Goal: Use online tool/utility

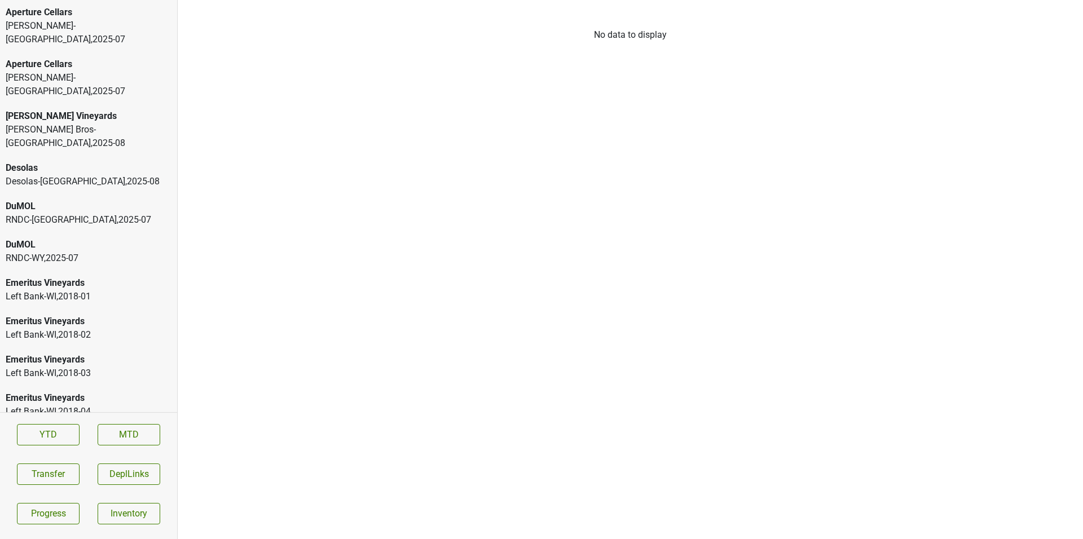
click at [151, 58] on div "Aperture Cellars" at bounding box center [89, 65] width 166 height 14
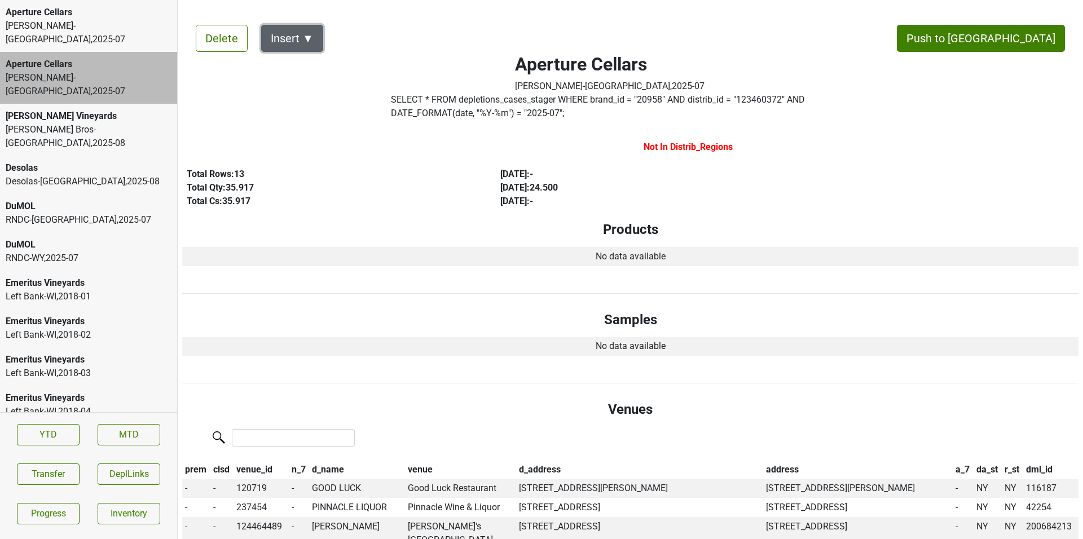
click at [294, 48] on button "Insert ▼" at bounding box center [292, 38] width 62 height 27
click at [69, 32] on div "[PERSON_NAME]-[GEOGRAPHIC_DATA] , 2025 - 07" at bounding box center [89, 32] width 166 height 27
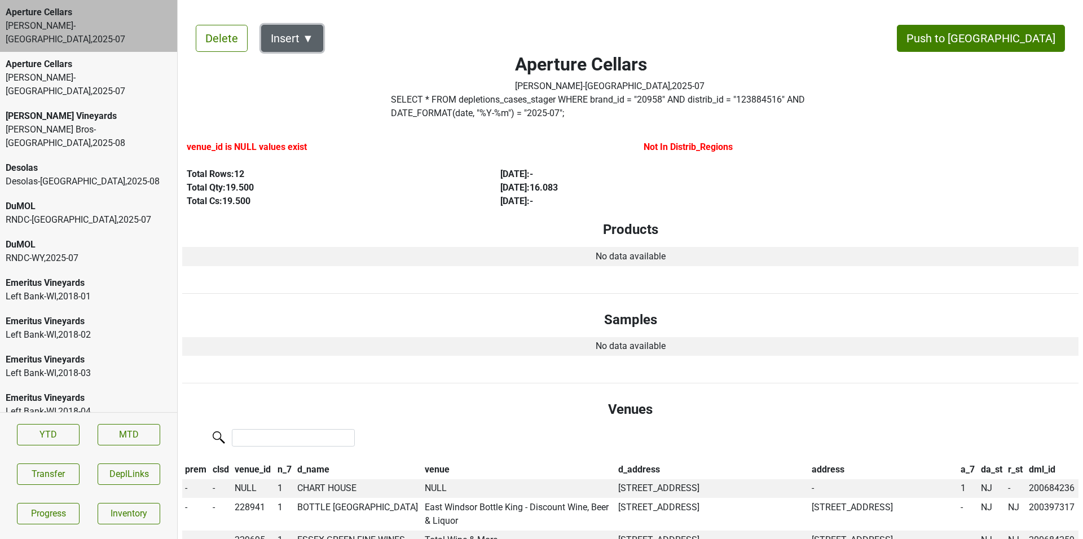
click at [289, 35] on button "Insert ▼" at bounding box center [292, 38] width 62 height 27
click at [143, 109] on div "[PERSON_NAME] Vineyards" at bounding box center [89, 116] width 166 height 14
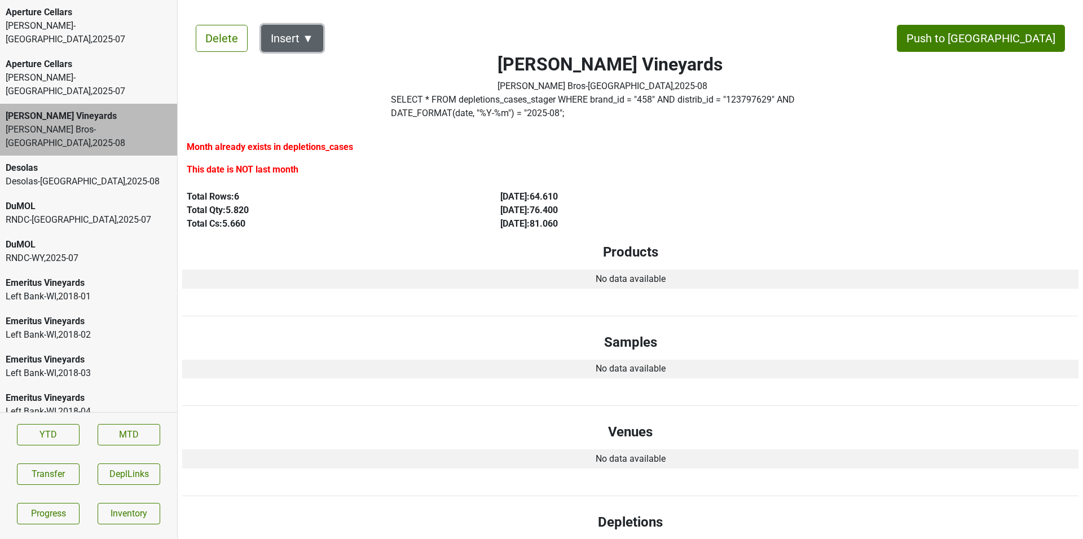
click at [320, 30] on button "Insert ▼" at bounding box center [292, 38] width 62 height 27
click at [100, 161] on div "Desolas" at bounding box center [89, 168] width 166 height 14
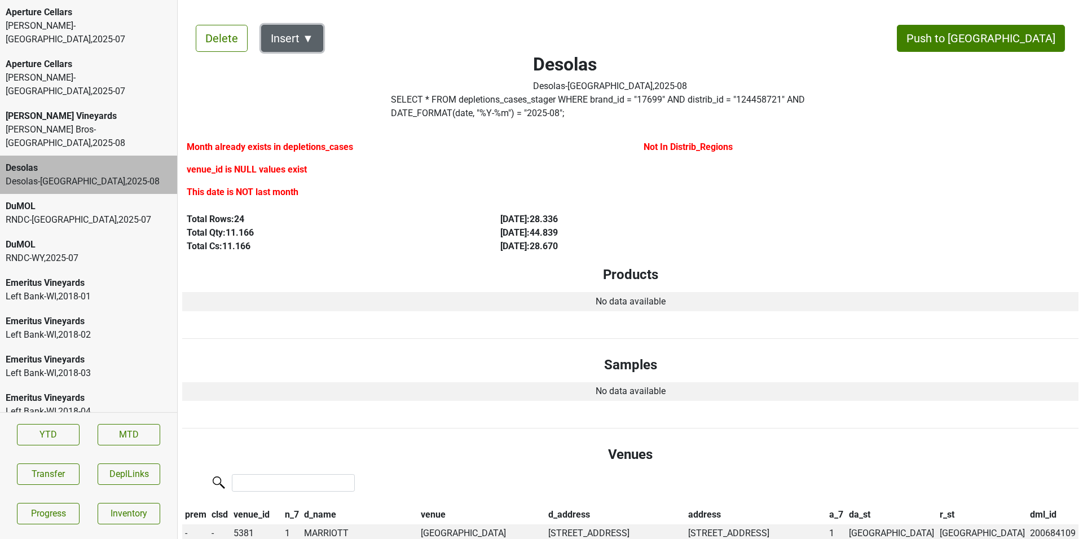
click at [289, 39] on button "Insert ▼" at bounding box center [292, 38] width 62 height 27
click at [147, 213] on div "RNDC-[GEOGRAPHIC_DATA] , 2025 - 07" at bounding box center [89, 220] width 166 height 14
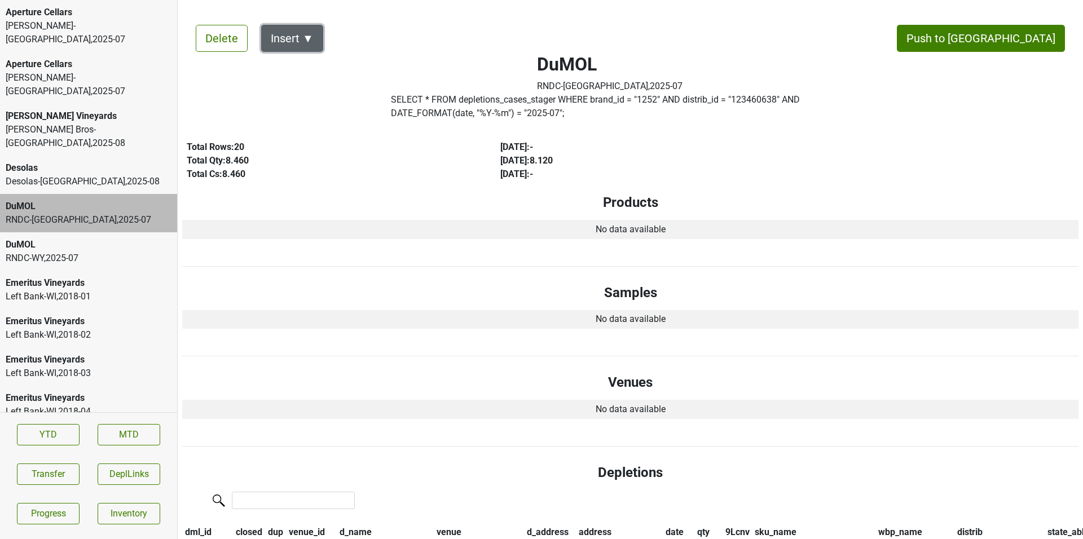
click at [311, 40] on button "Insert ▼" at bounding box center [292, 38] width 62 height 27
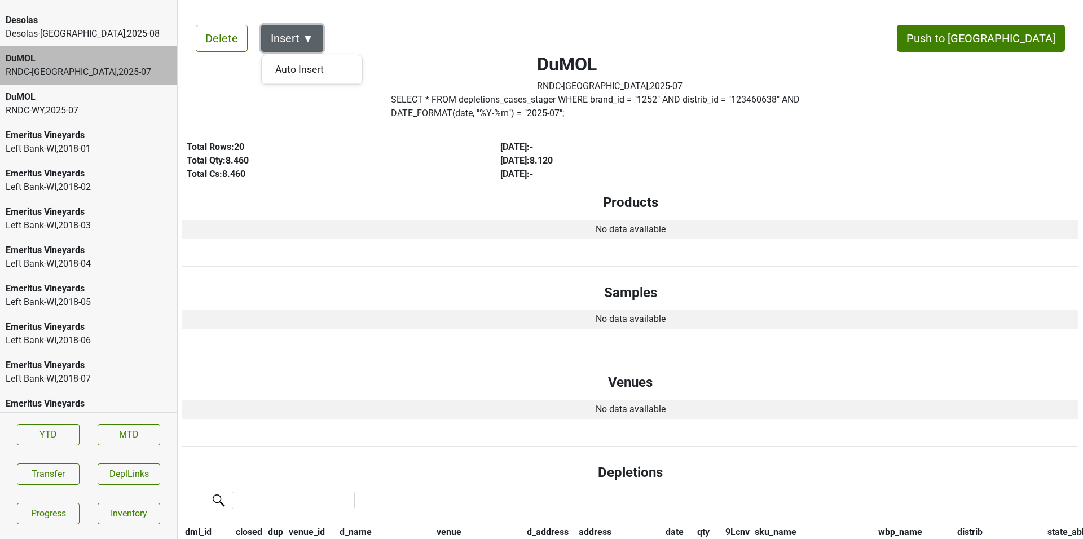
scroll to position [190, 0]
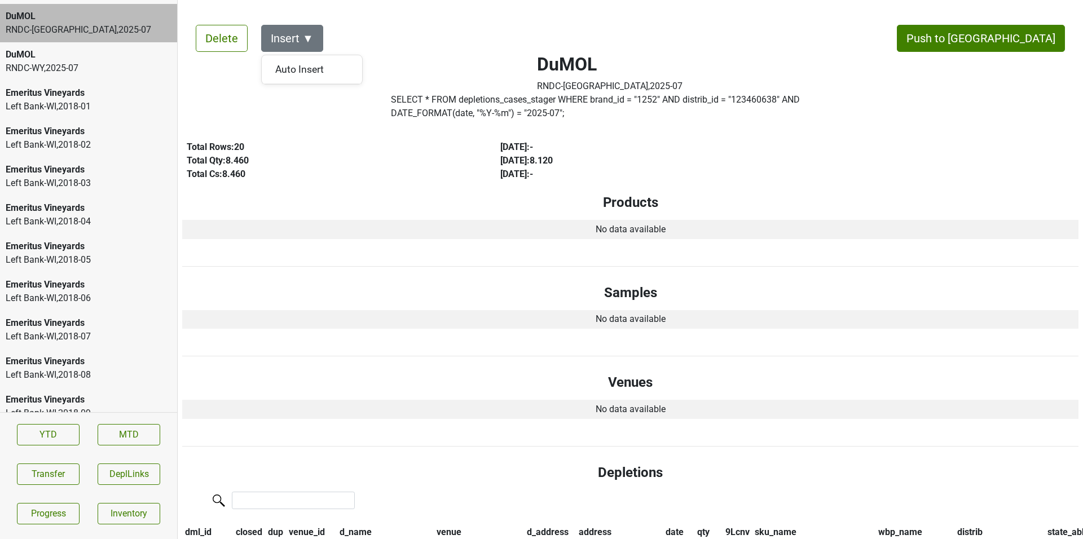
click at [147, 234] on div "Emeritus Vineyards Left Bank-[GEOGRAPHIC_DATA] , 2018 - 05" at bounding box center [88, 253] width 177 height 38
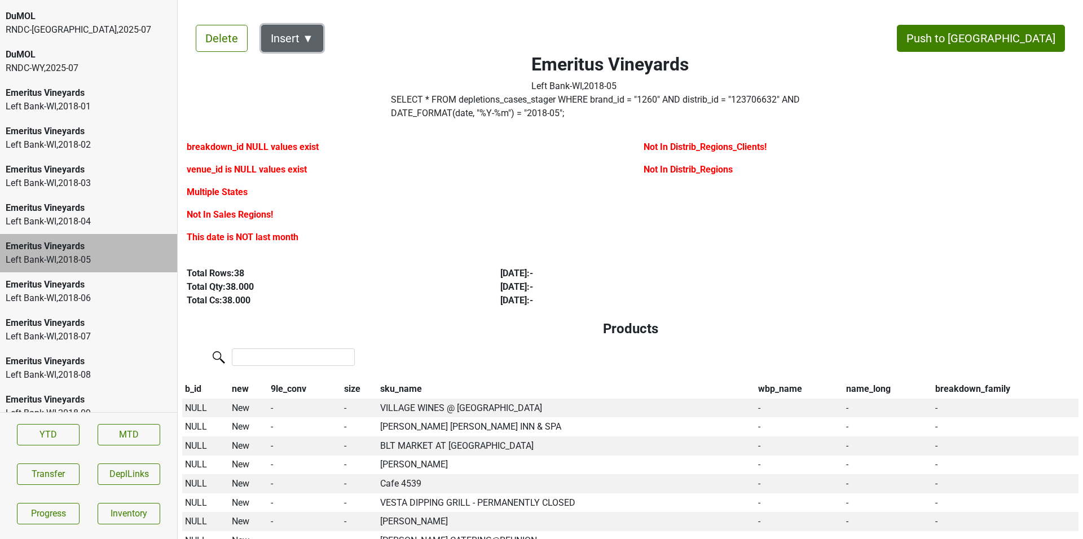
click at [313, 32] on button "Insert ▼" at bounding box center [292, 38] width 62 height 27
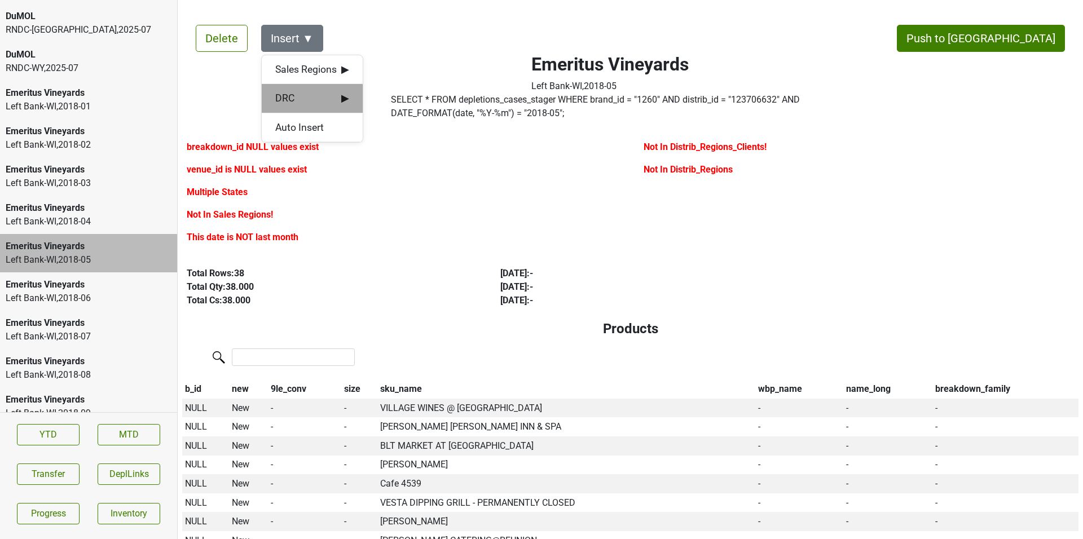
click at [322, 85] on div "DRC ▶" at bounding box center [312, 98] width 101 height 29
